Goal: Find specific page/section: Find specific page/section

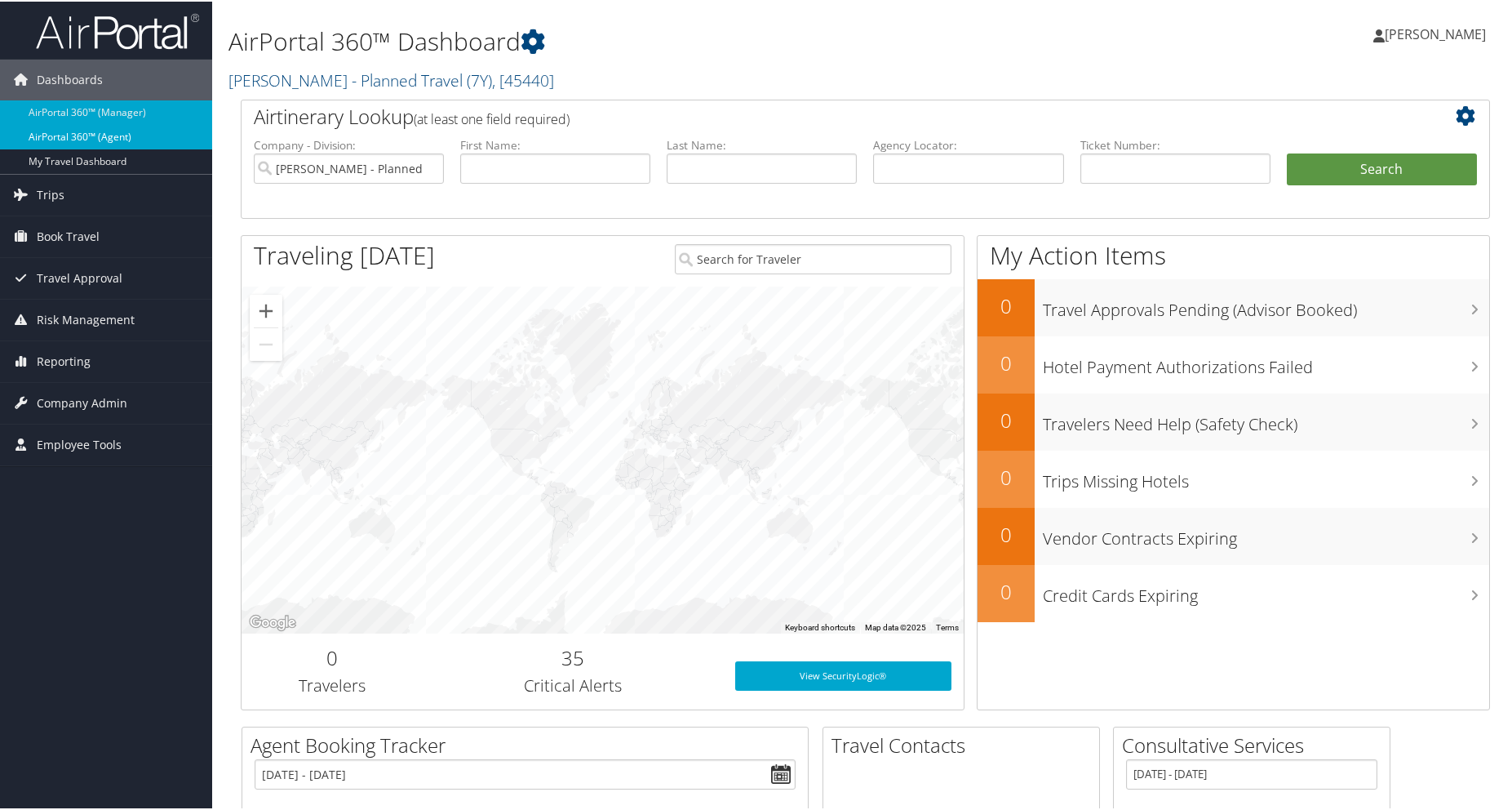
click at [80, 129] on link "AirPortal 360™ (Agent)" at bounding box center [106, 135] width 213 height 24
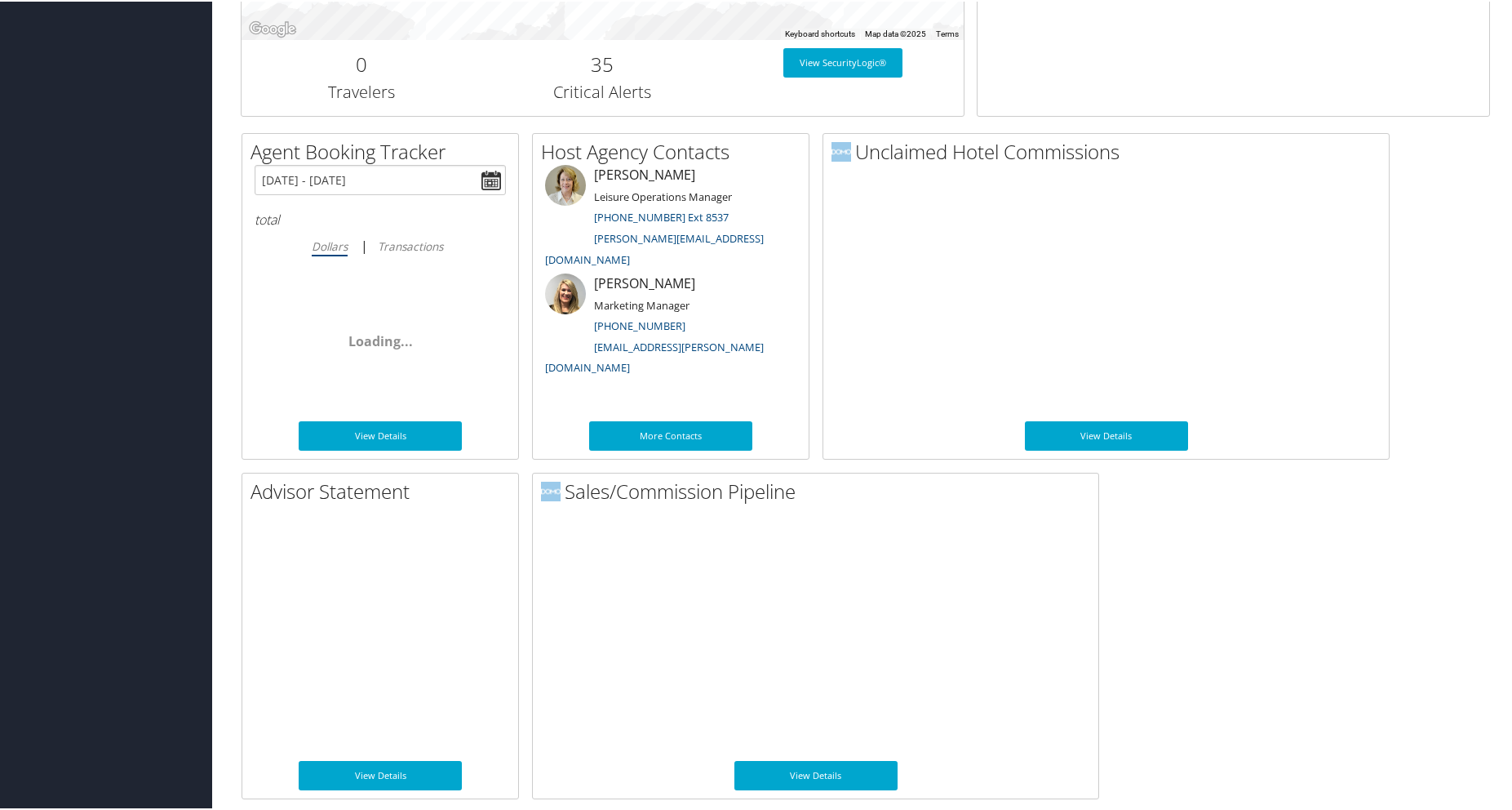
scroll to position [728, 0]
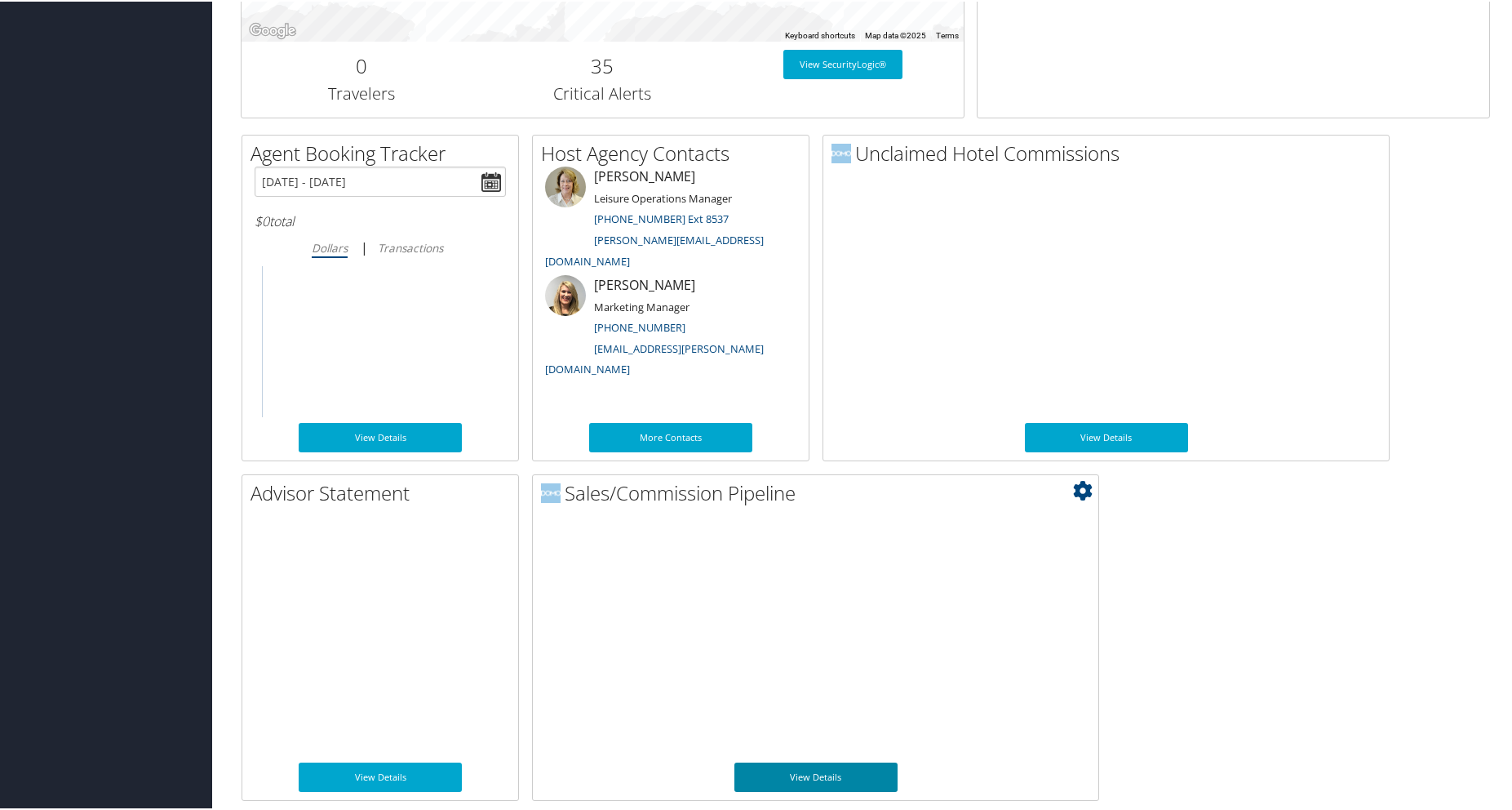
click at [846, 765] on link "View Details" at bounding box center [816, 775] width 163 height 29
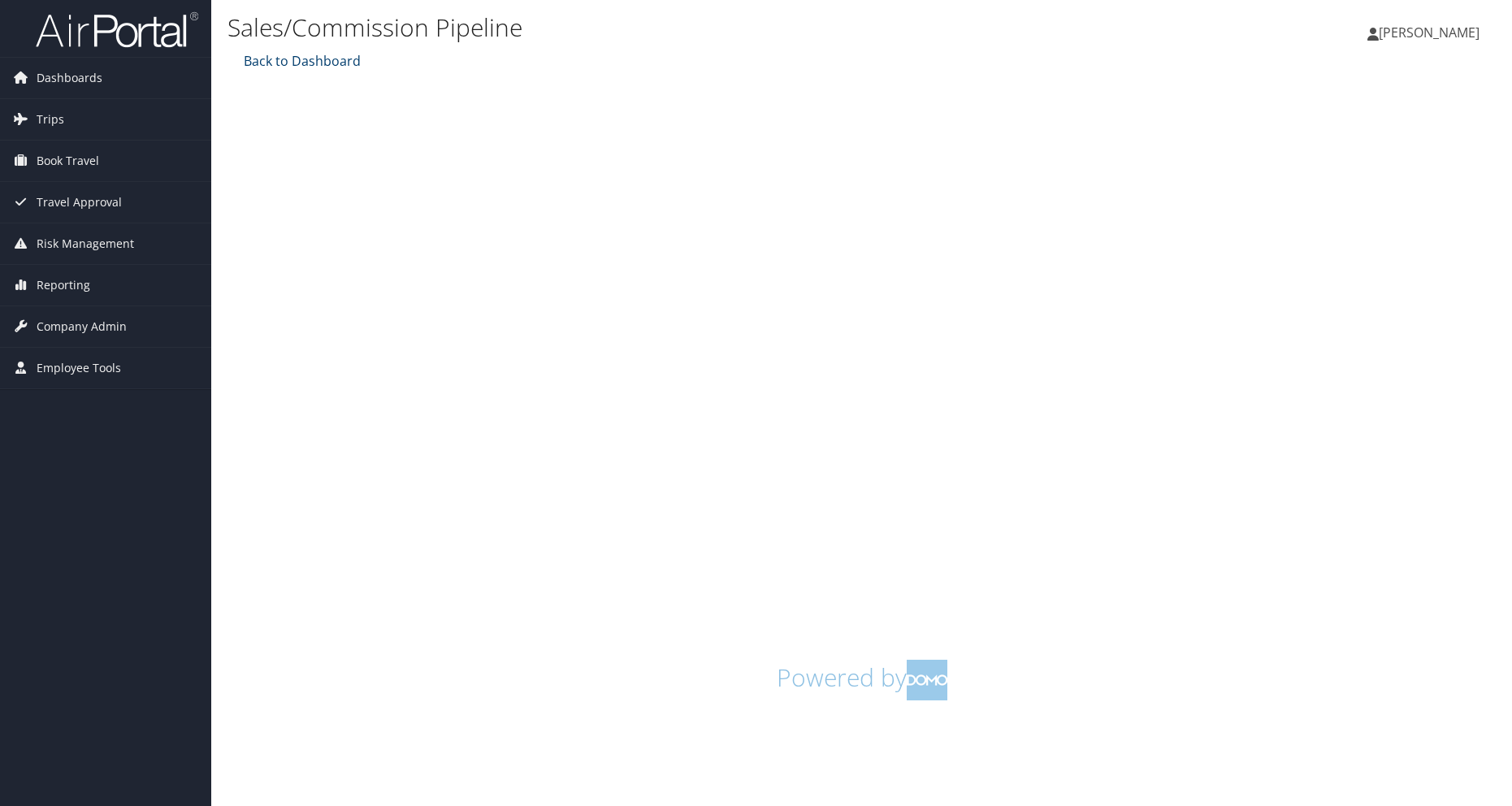
click at [268, 54] on link "Back to Dashboard" at bounding box center [300, 61] width 121 height 17
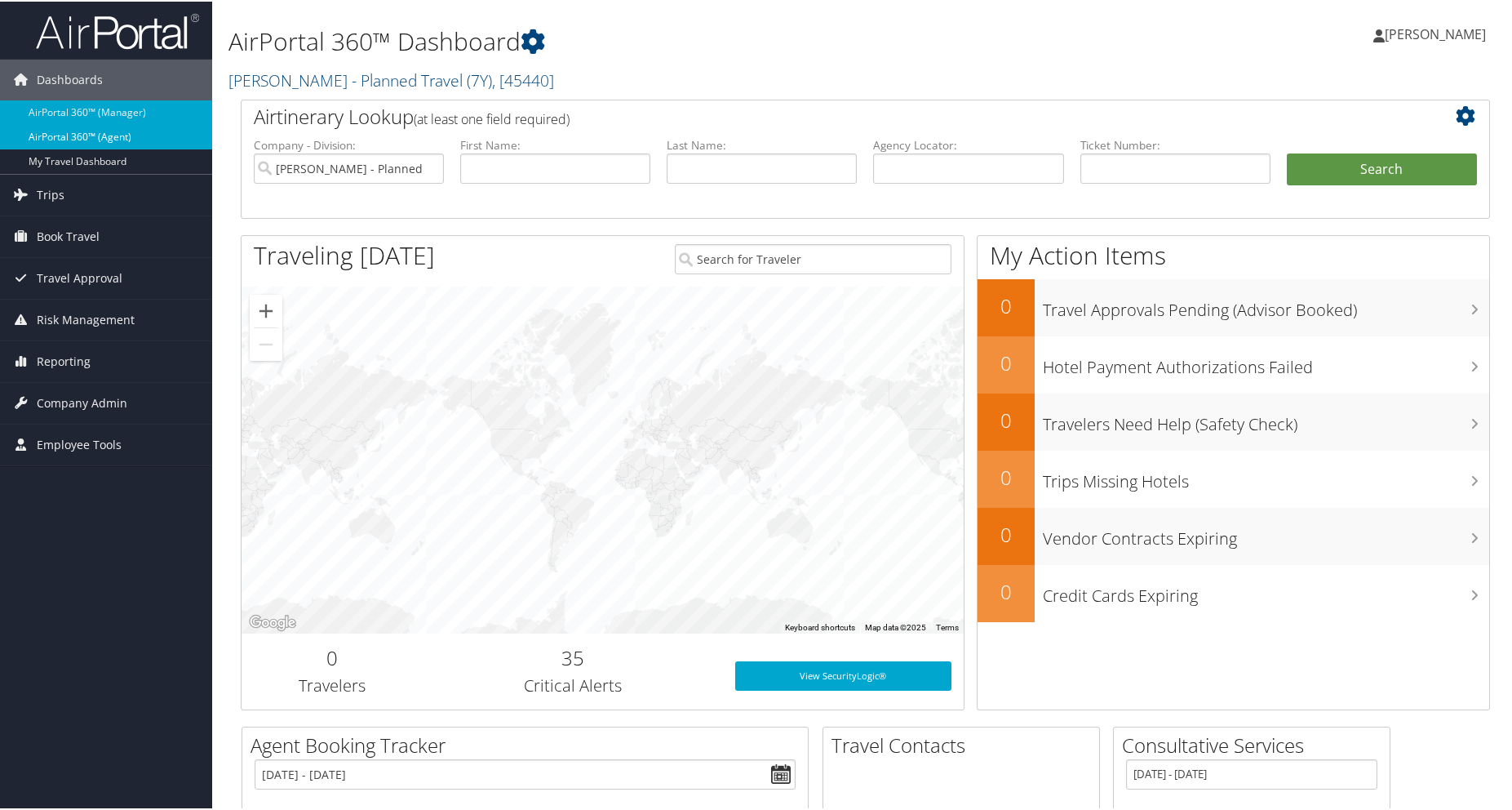
click at [63, 141] on link "AirPortal 360™ (Agent)" at bounding box center [106, 135] width 213 height 24
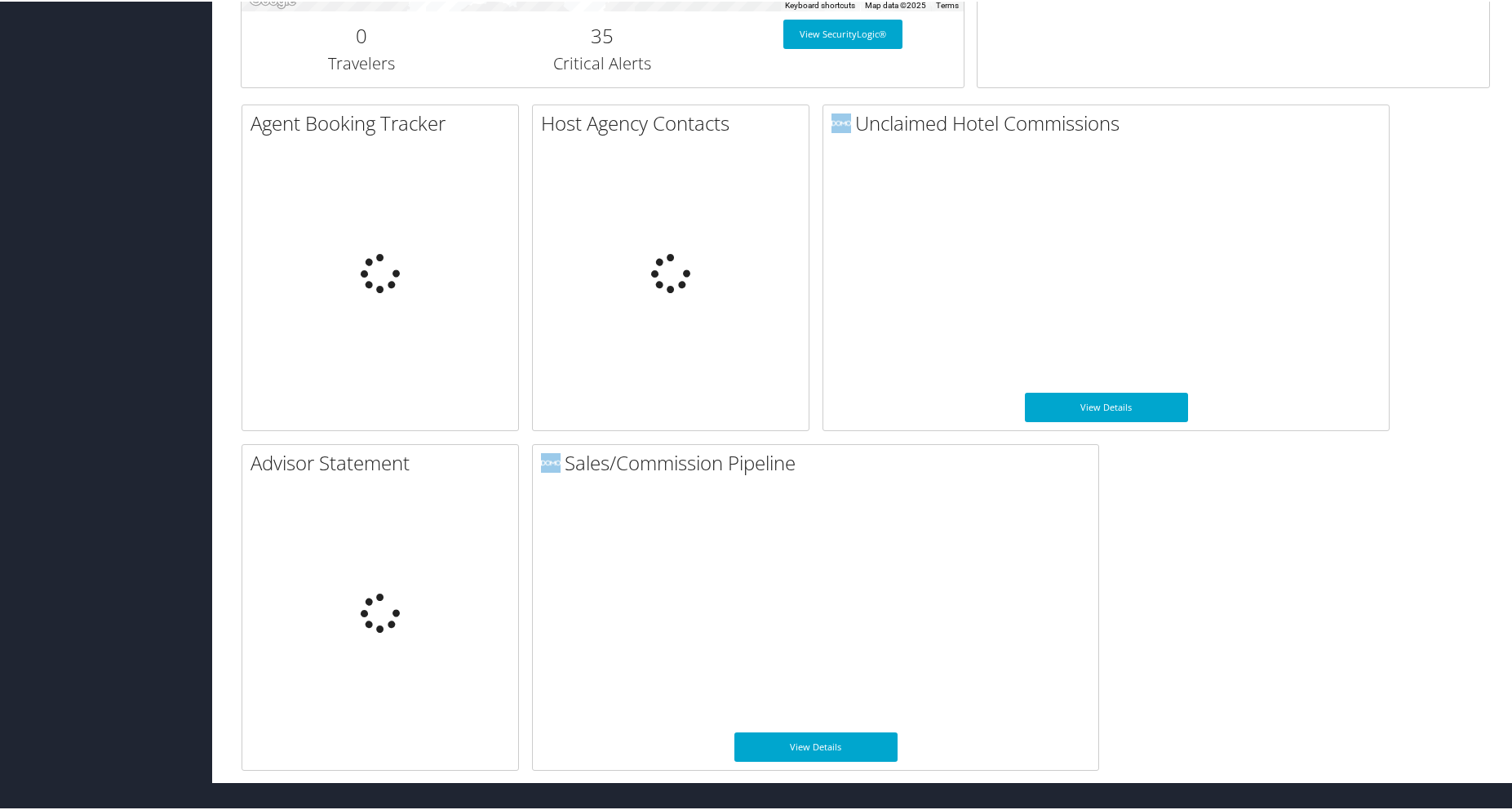
scroll to position [728, 0]
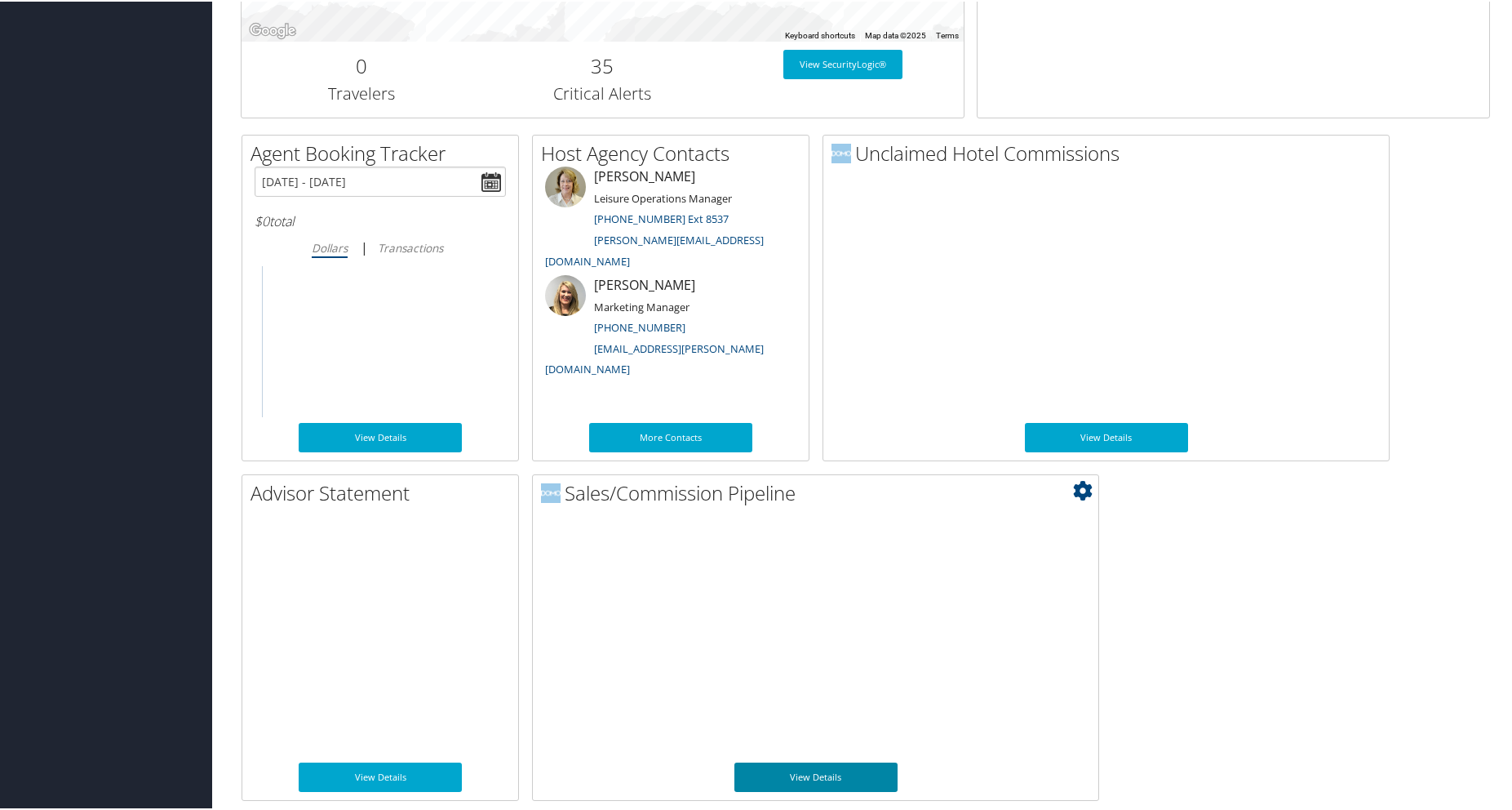
click at [819, 781] on link "View Details" at bounding box center [816, 775] width 163 height 29
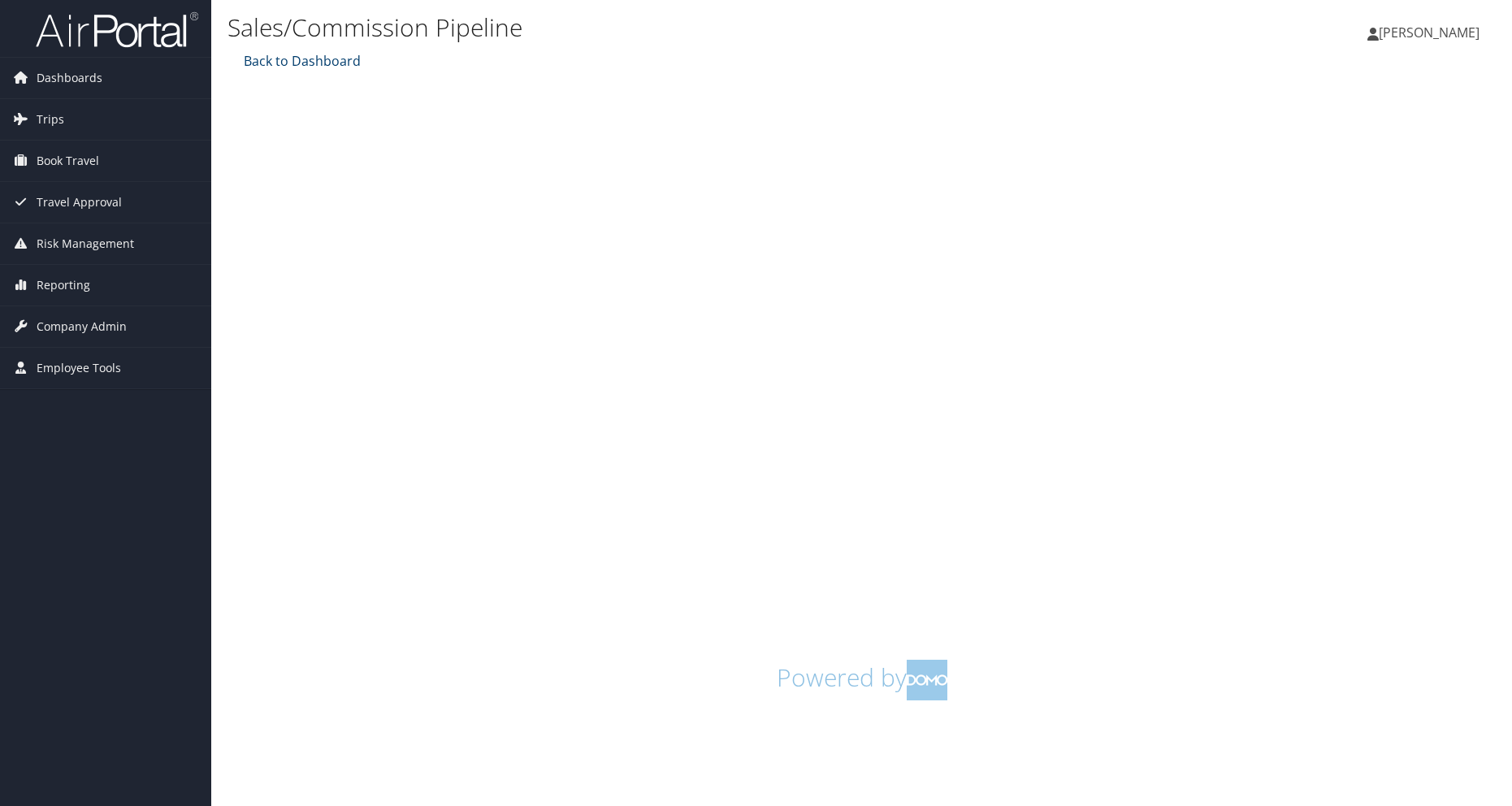
click at [306, 54] on link "Back to Dashboard" at bounding box center [300, 61] width 121 height 17
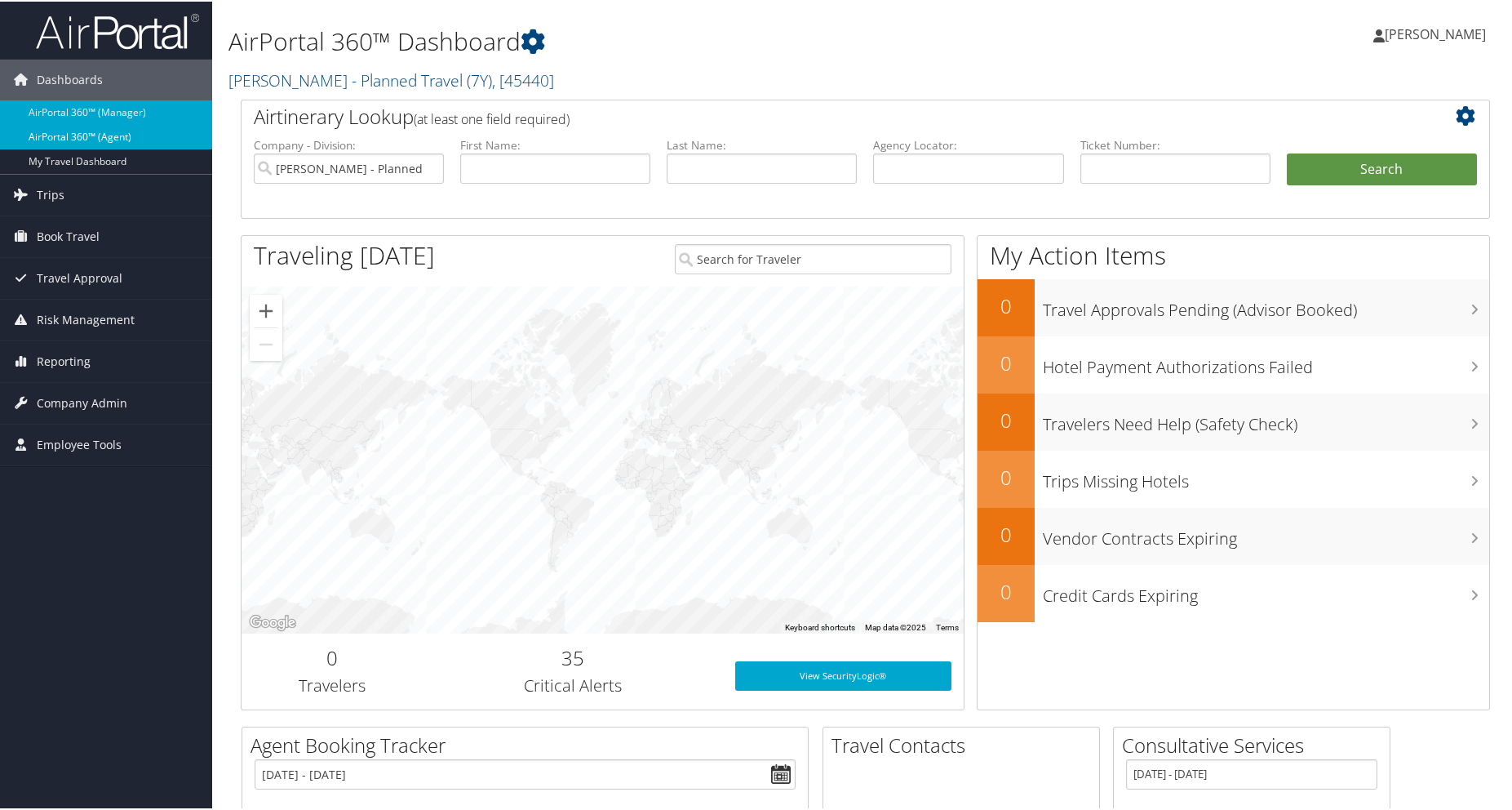
click at [78, 139] on link "AirPortal 360™ (Agent)" at bounding box center [106, 135] width 213 height 24
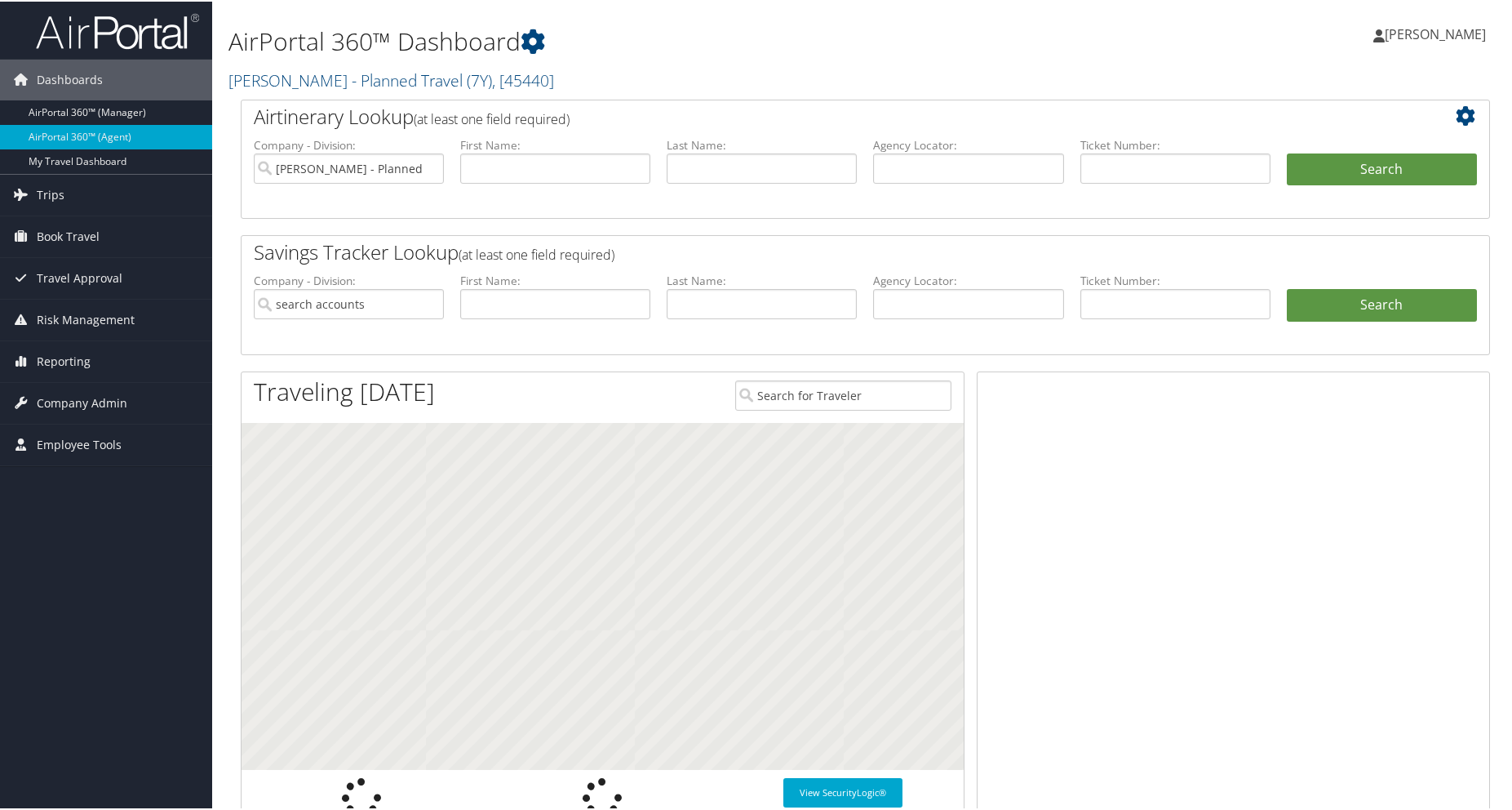
type input "[PERSON_NAME] - Planned Travel"
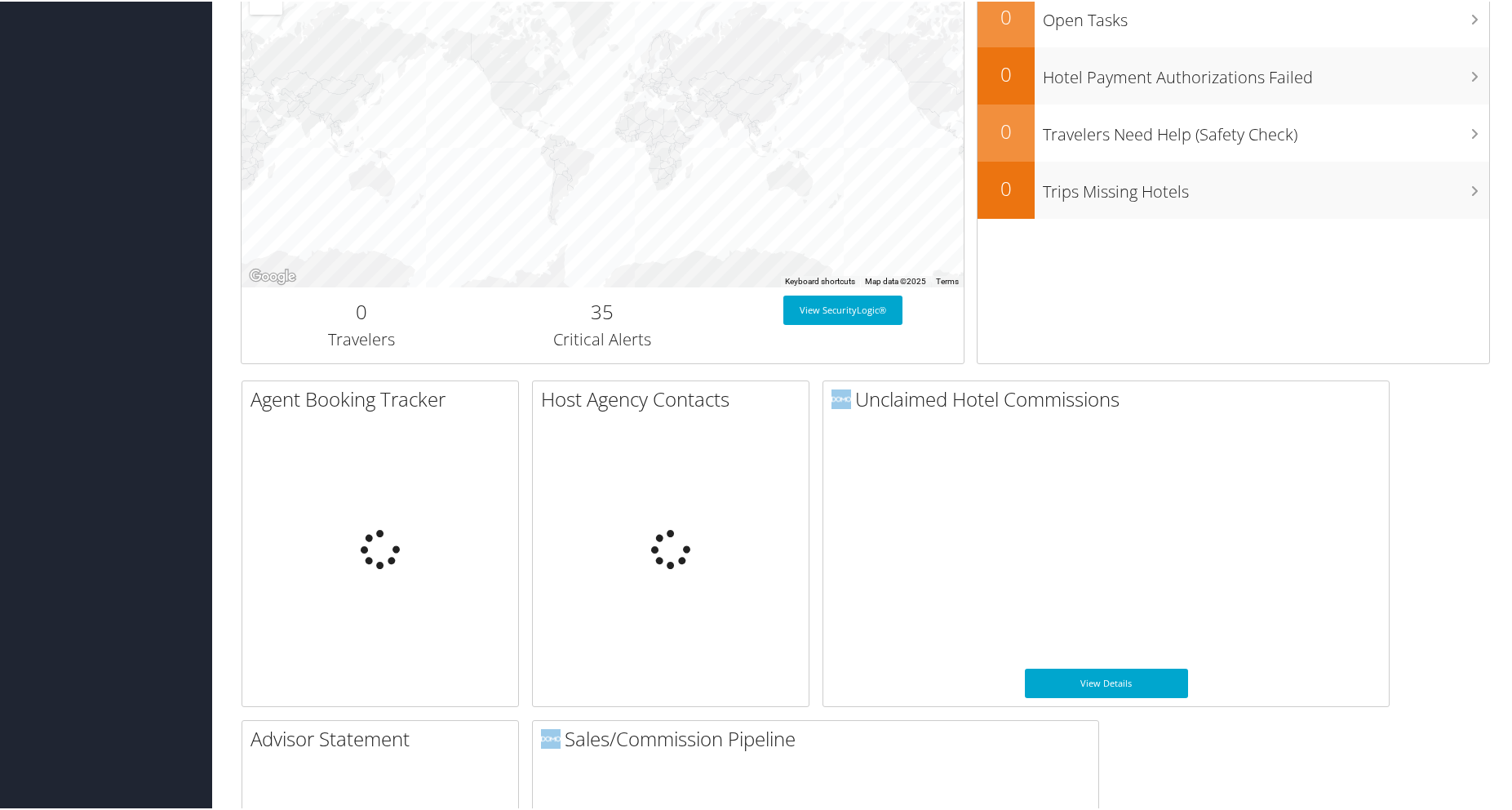
scroll to position [728, 0]
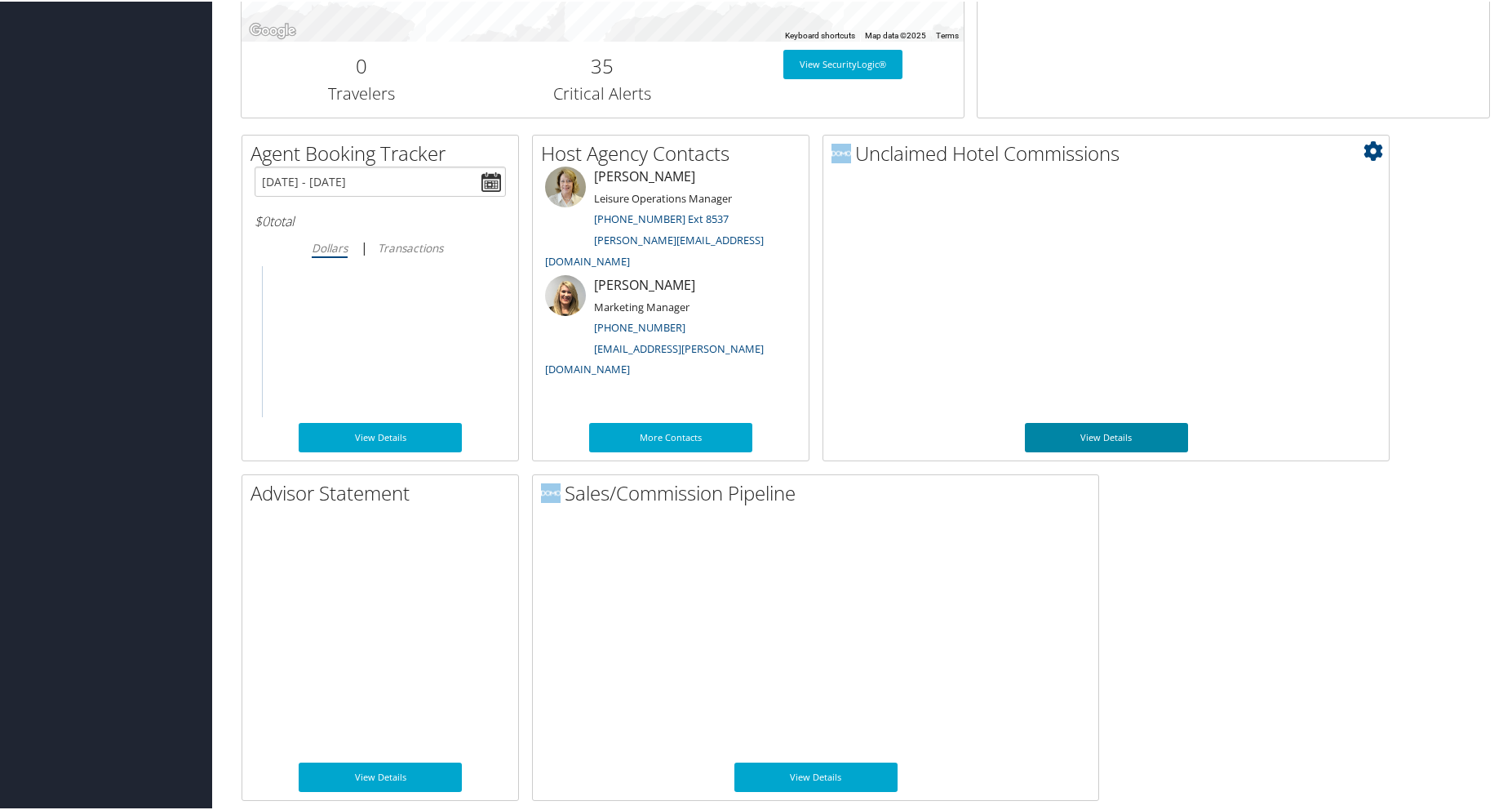
click at [1100, 442] on link "View Details" at bounding box center [1107, 436] width 163 height 29
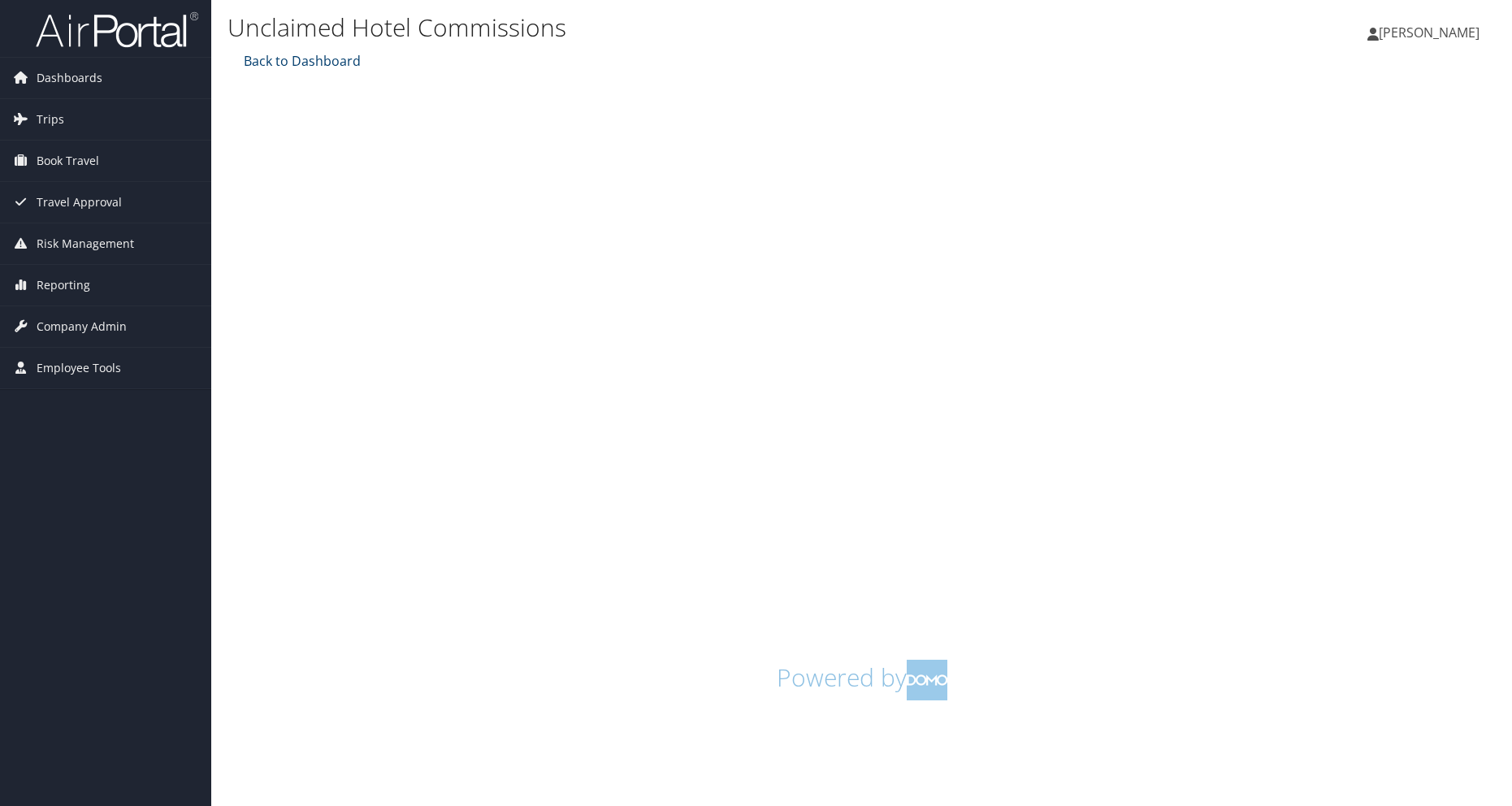
click at [268, 52] on link "Back to Dashboard" at bounding box center [300, 61] width 121 height 17
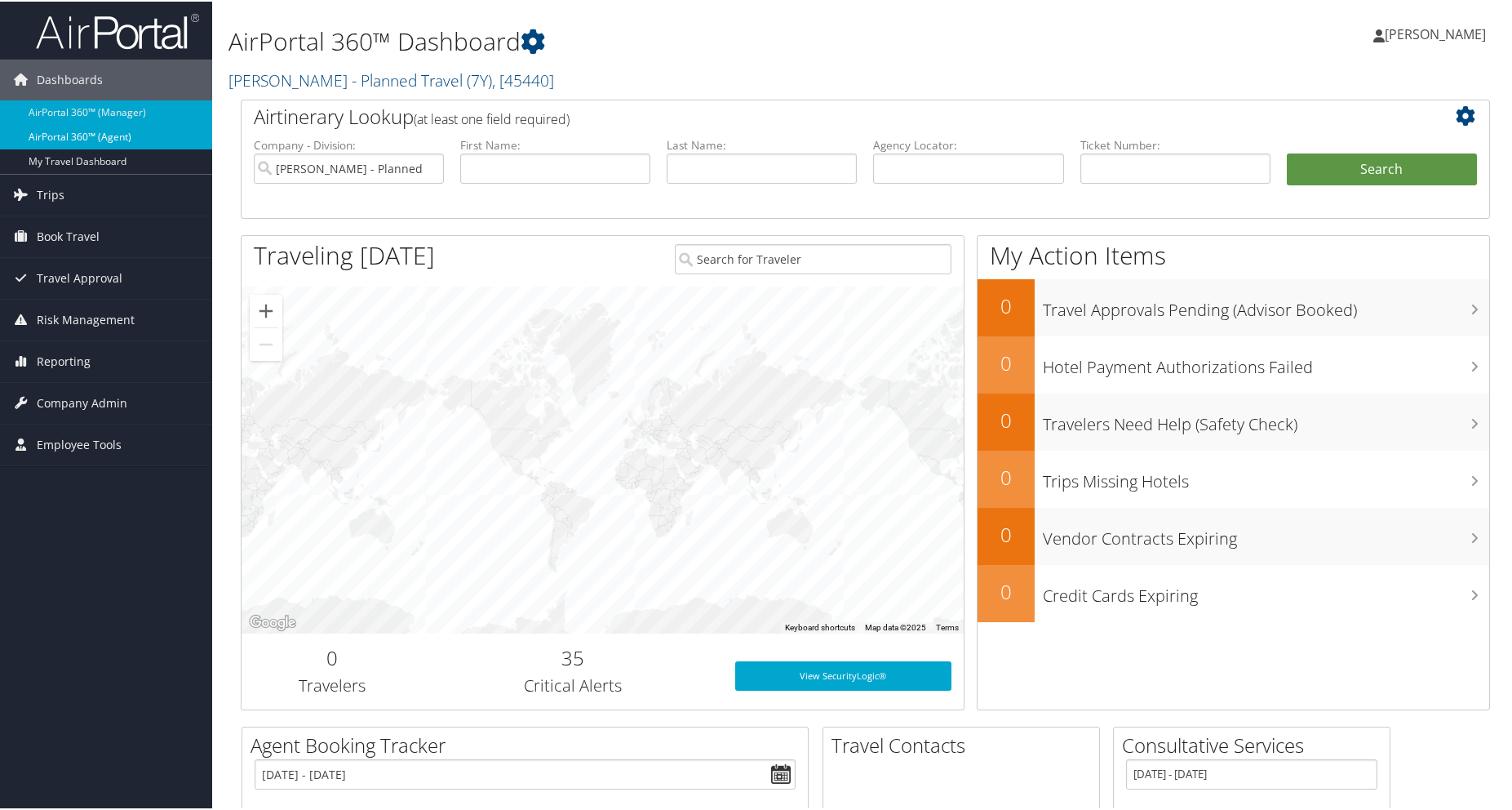
click at [94, 138] on link "AirPortal 360™ (Agent)" at bounding box center [106, 135] width 213 height 24
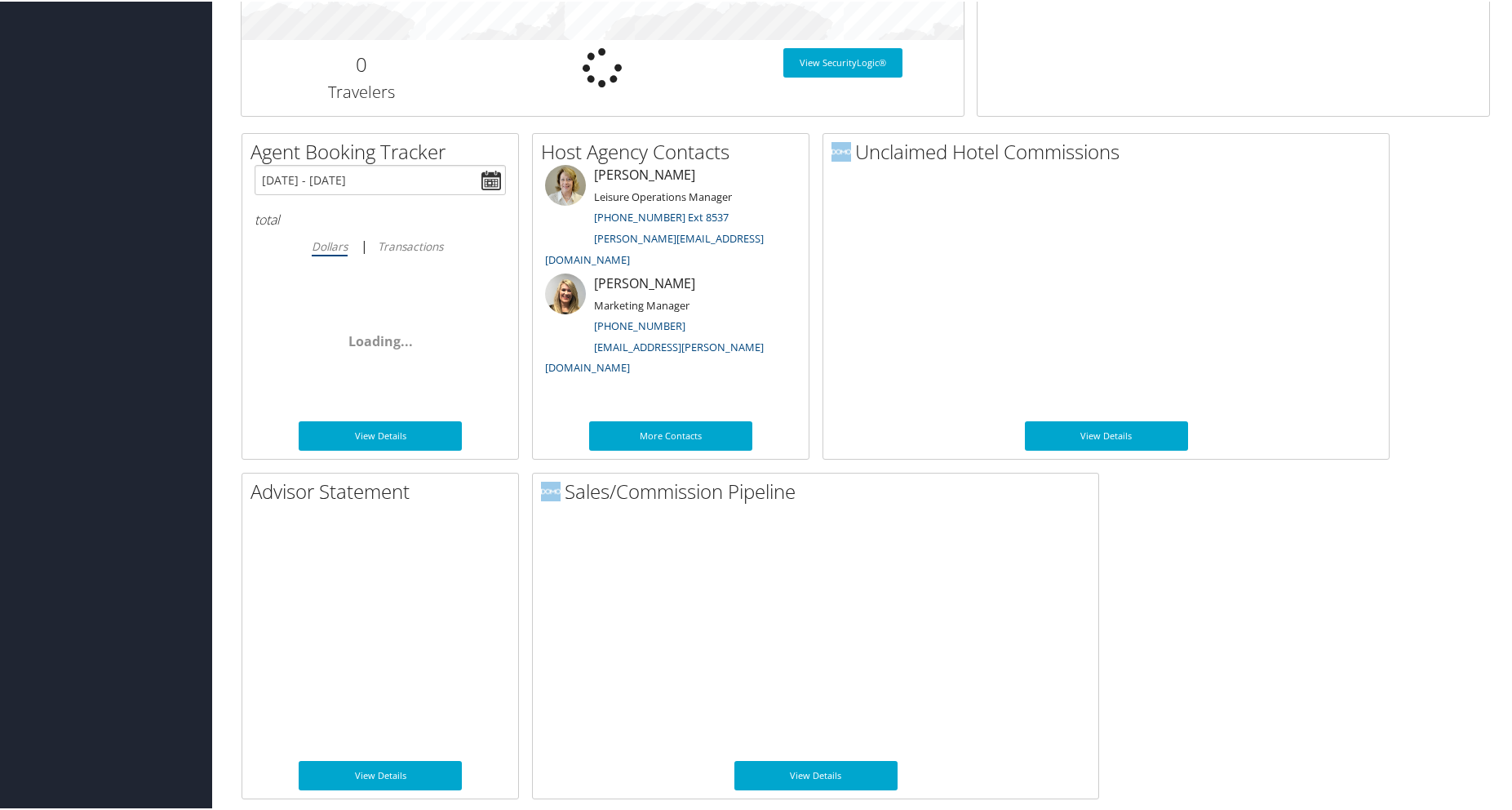
scroll to position [728, 0]
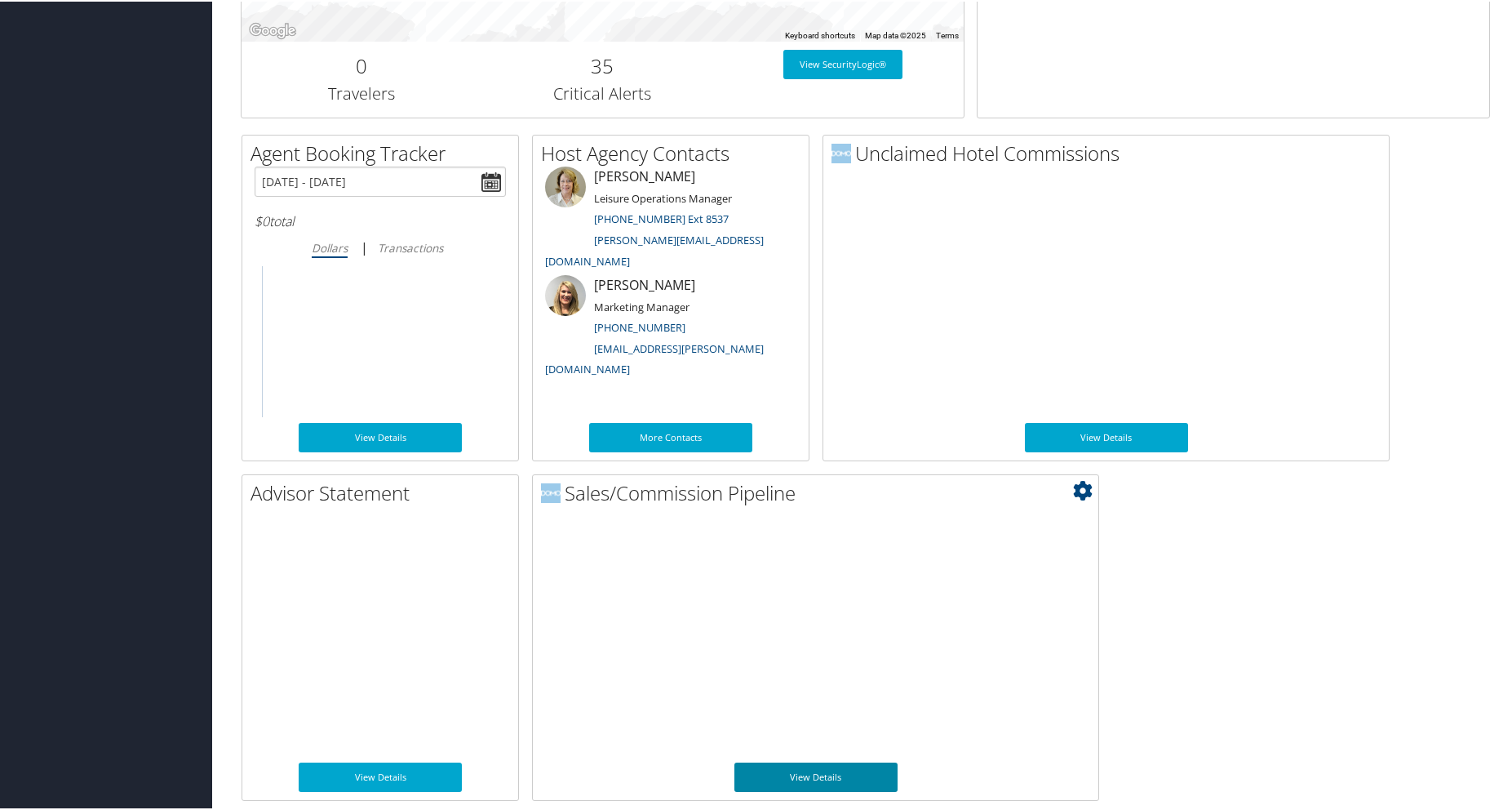
click at [857, 781] on link "View Details" at bounding box center [816, 775] width 163 height 29
